Goal: Unclear

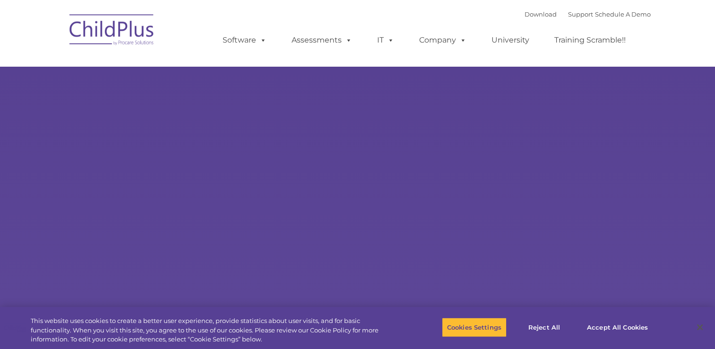
type input ""
select select "MEDIUM"
